Goal: Information Seeking & Learning: Learn about a topic

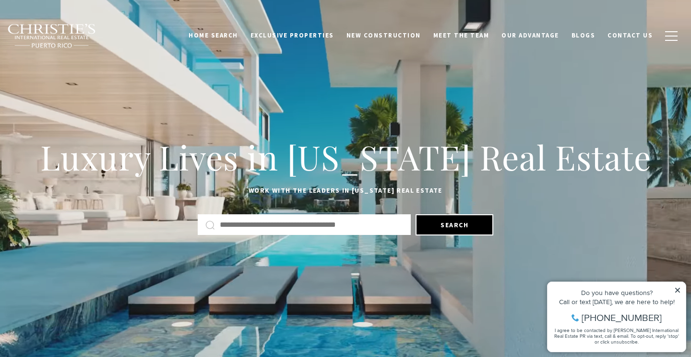
click at [349, 224] on input "Search by Address, City, or Neighborhood" at bounding box center [311, 224] width 183 height 12
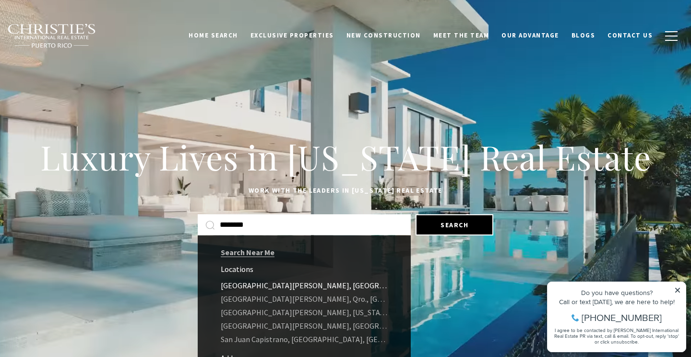
type input "********"
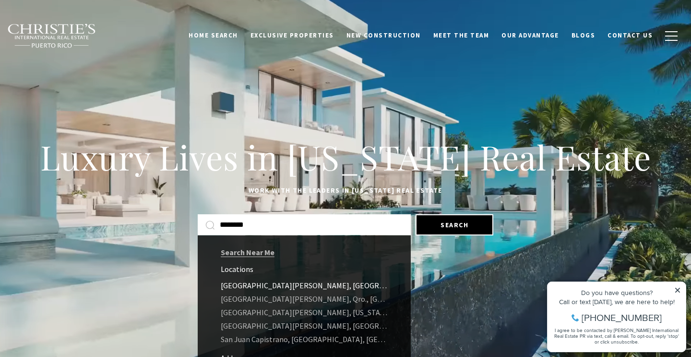
click at [316, 287] on link "San Juan de los Lagos, Jalisco, Mexico" at bounding box center [304, 284] width 213 height 13
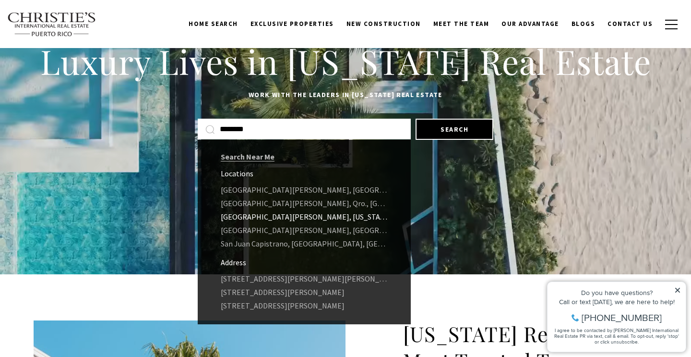
scroll to position [97, 0]
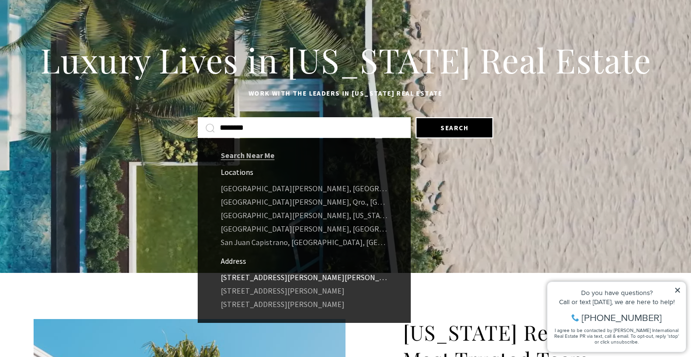
click at [269, 273] on link "754 SAN JUAN ST, SAN JUAN, PR 00908" at bounding box center [304, 276] width 213 height 13
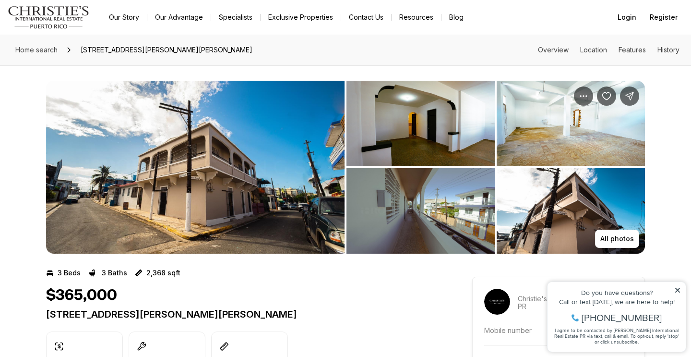
click at [245, 220] on img "View image gallery" at bounding box center [195, 167] width 299 height 173
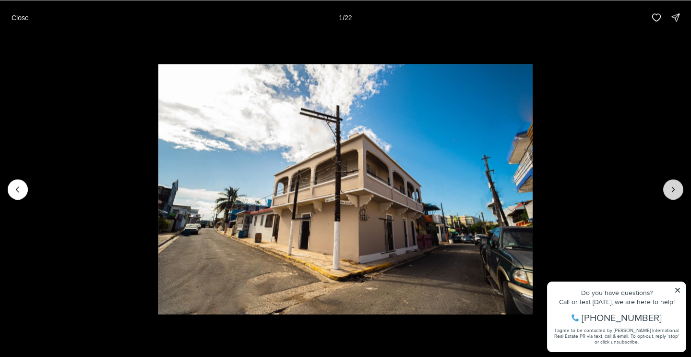
click at [680, 185] on button "Next slide" at bounding box center [673, 189] width 20 height 20
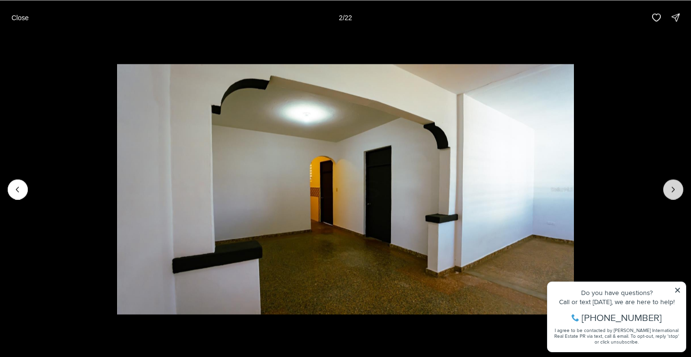
click at [680, 186] on button "Next slide" at bounding box center [673, 189] width 20 height 20
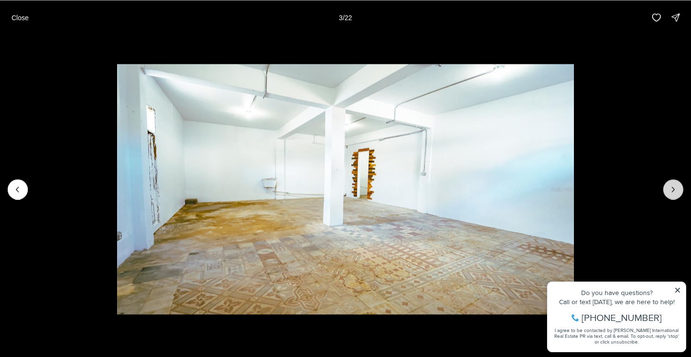
click at [680, 186] on button "Next slide" at bounding box center [673, 189] width 20 height 20
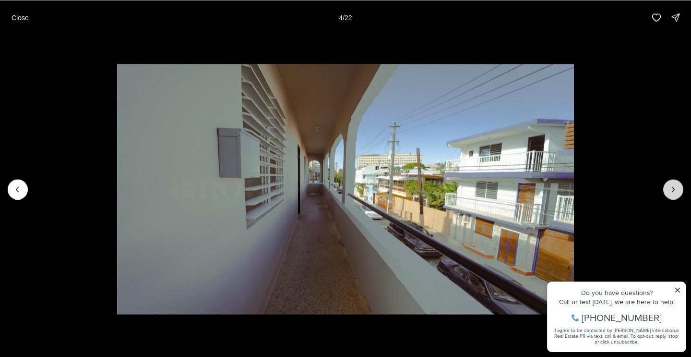
click at [680, 187] on button "Next slide" at bounding box center [673, 189] width 20 height 20
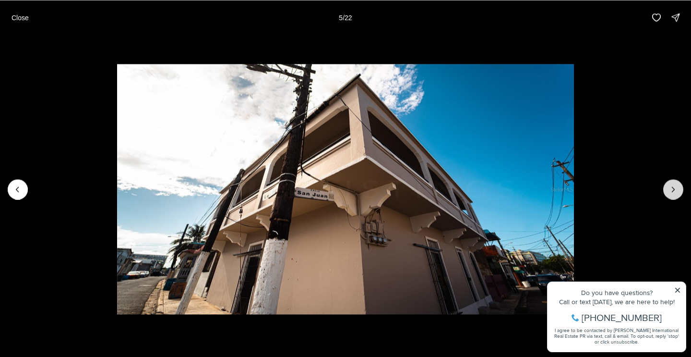
click at [680, 187] on button "Next slide" at bounding box center [673, 189] width 20 height 20
